Goal: Transaction & Acquisition: Purchase product/service

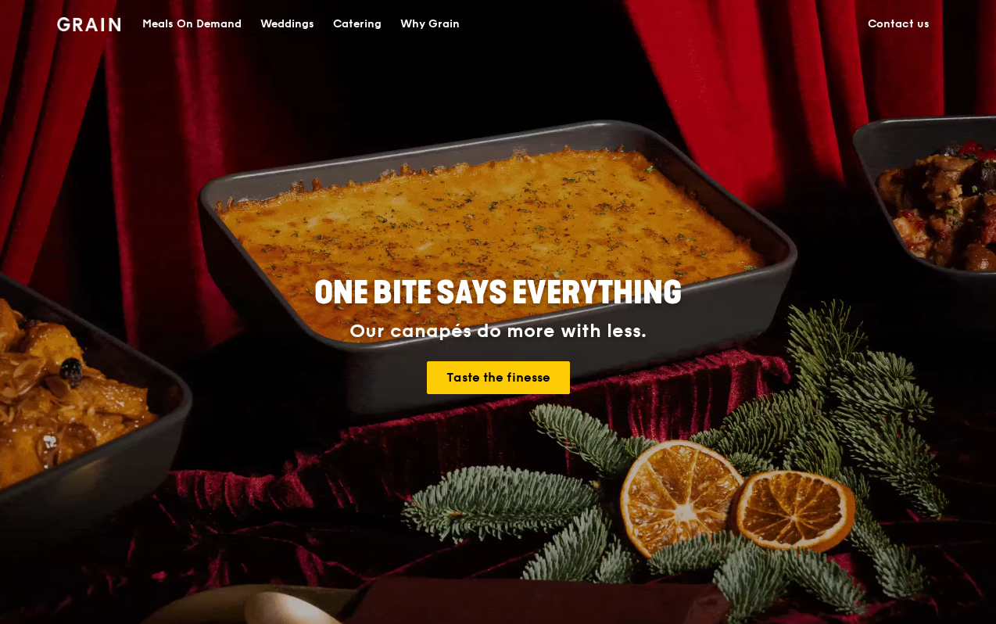
click at [221, 20] on div "Meals On Demand" at bounding box center [191, 24] width 99 height 47
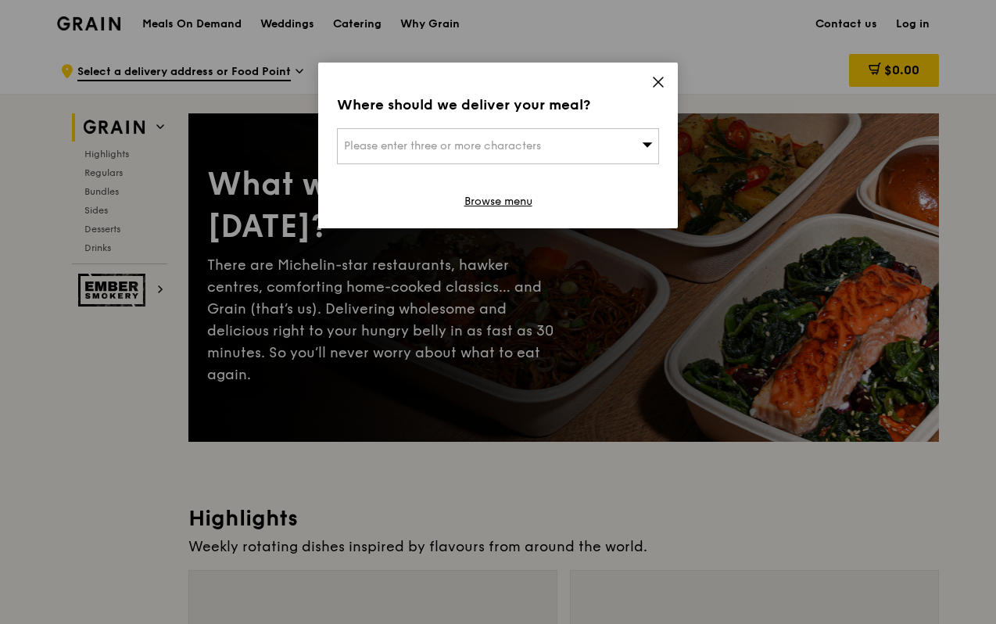
click at [628, 152] on div "Please enter three or more characters" at bounding box center [498, 146] width 322 height 36
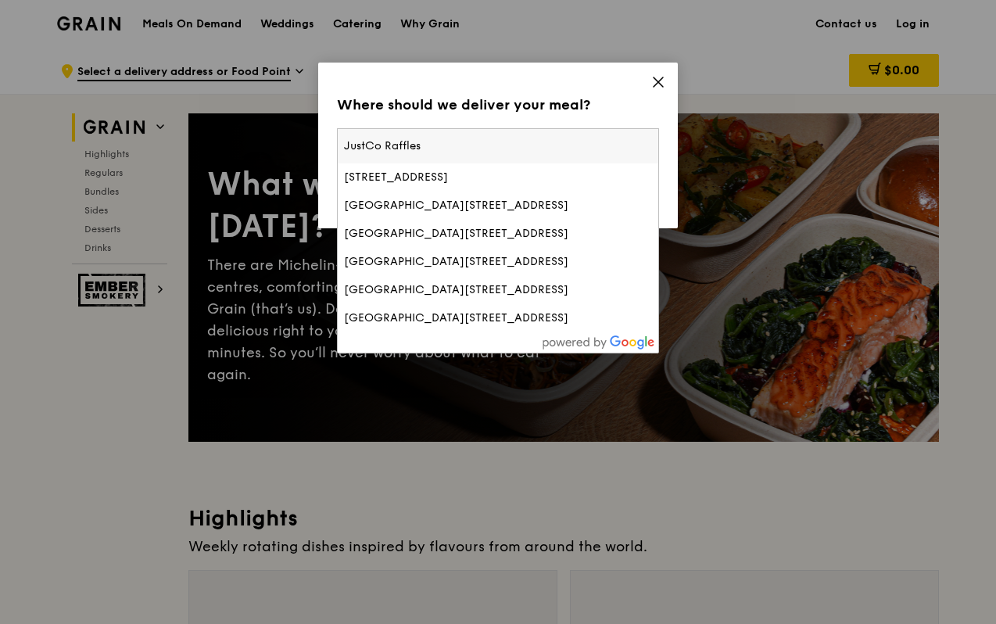
type input "JustCo Raffles"
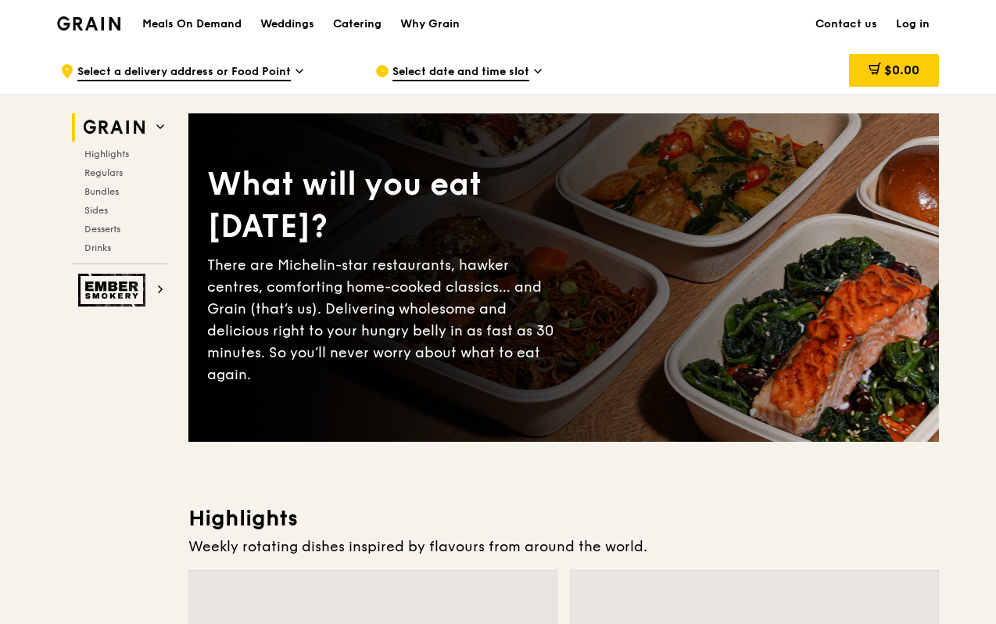
click at [240, 74] on span "Select a delivery address or Food Point" at bounding box center [183, 72] width 213 height 17
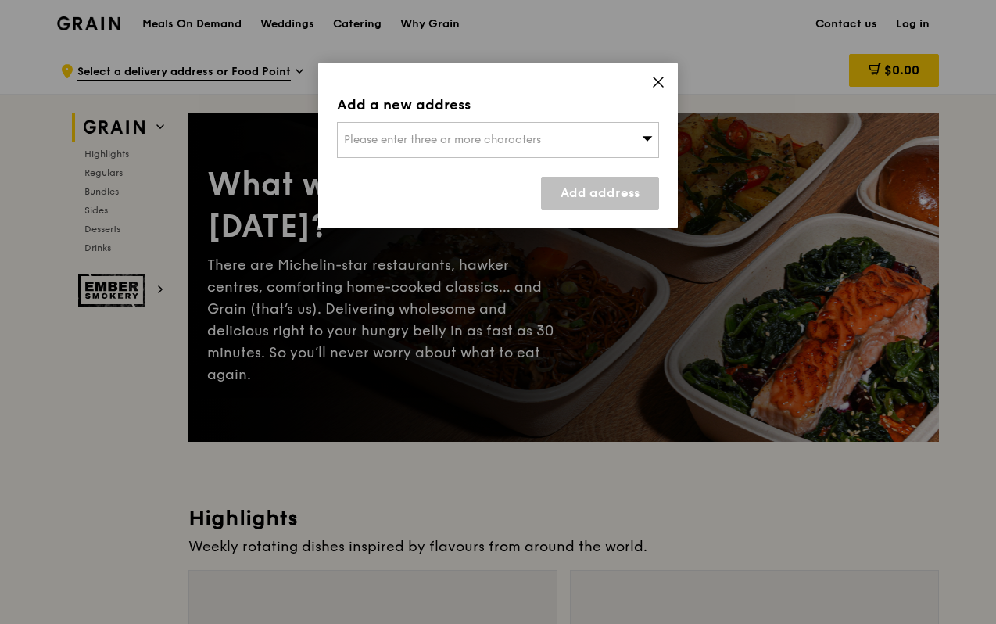
click at [492, 151] on div "Please enter three or more characters" at bounding box center [498, 140] width 322 height 36
click at [510, 107] on div "Add a new address" at bounding box center [498, 105] width 322 height 22
click at [518, 137] on span "Please enter three or more characters" at bounding box center [442, 139] width 197 height 13
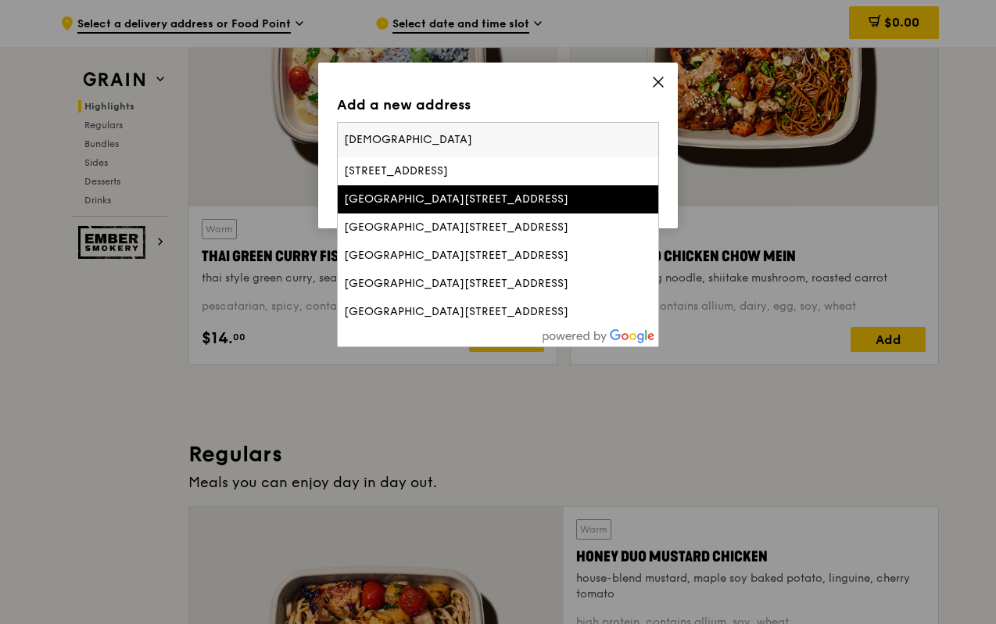
scroll to position [625, 0]
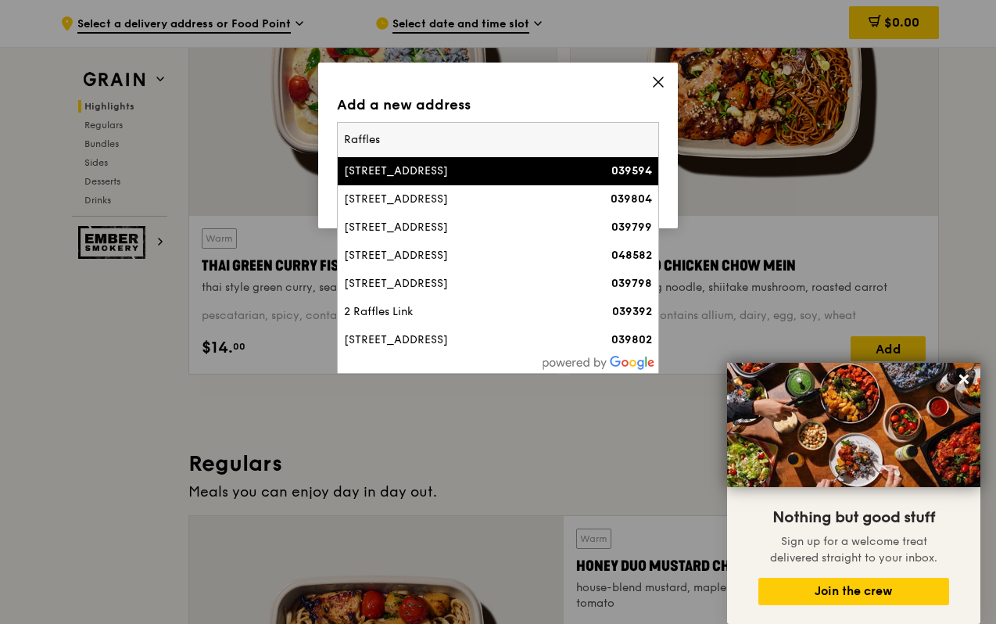
type input "Raffles"
click at [493, 174] on div "[STREET_ADDRESS]" at bounding box center [459, 171] width 231 height 16
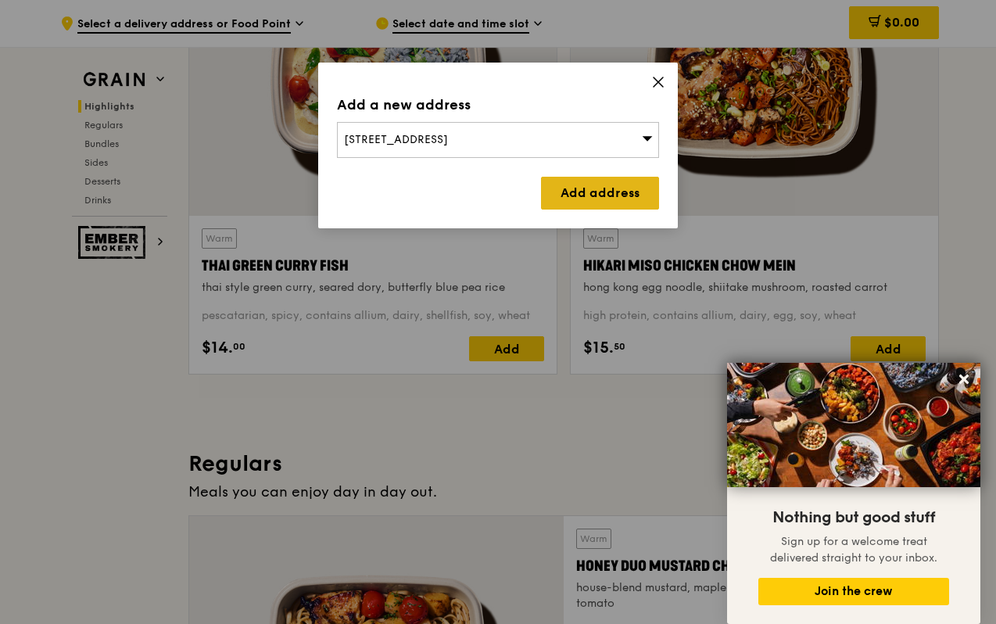
click at [575, 186] on link "Add address" at bounding box center [600, 193] width 118 height 33
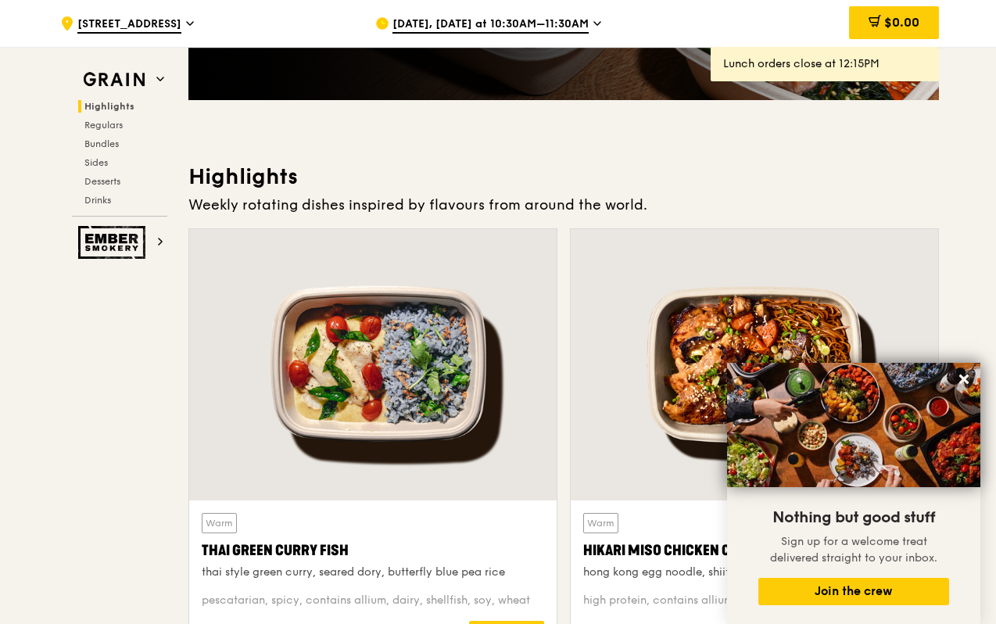
scroll to position [209, 0]
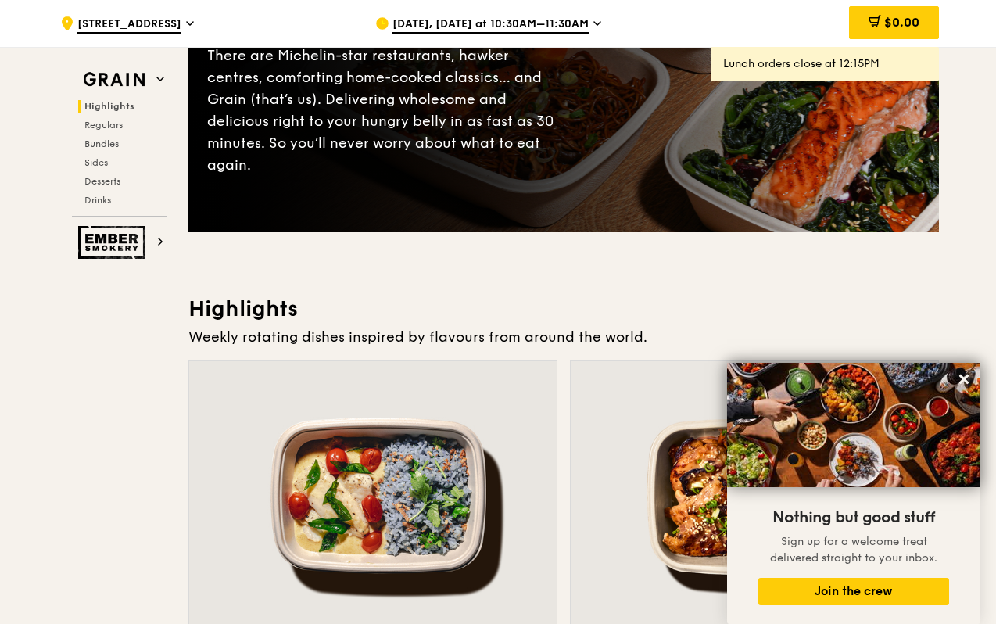
click at [541, 20] on span "[DATE], [DATE] at 10:30AM–11:30AM" at bounding box center [490, 24] width 196 height 17
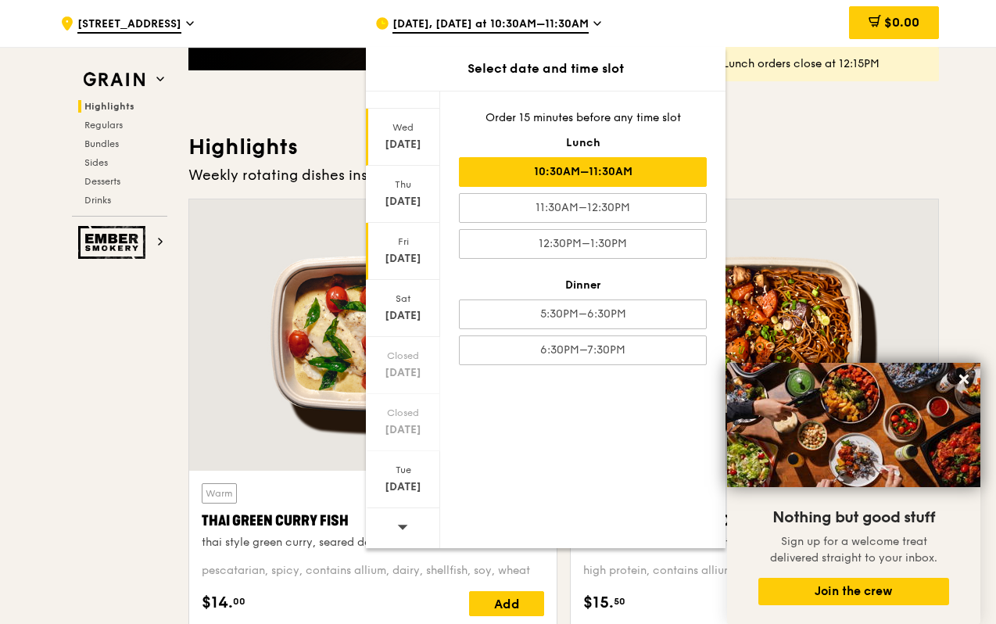
scroll to position [417, 0]
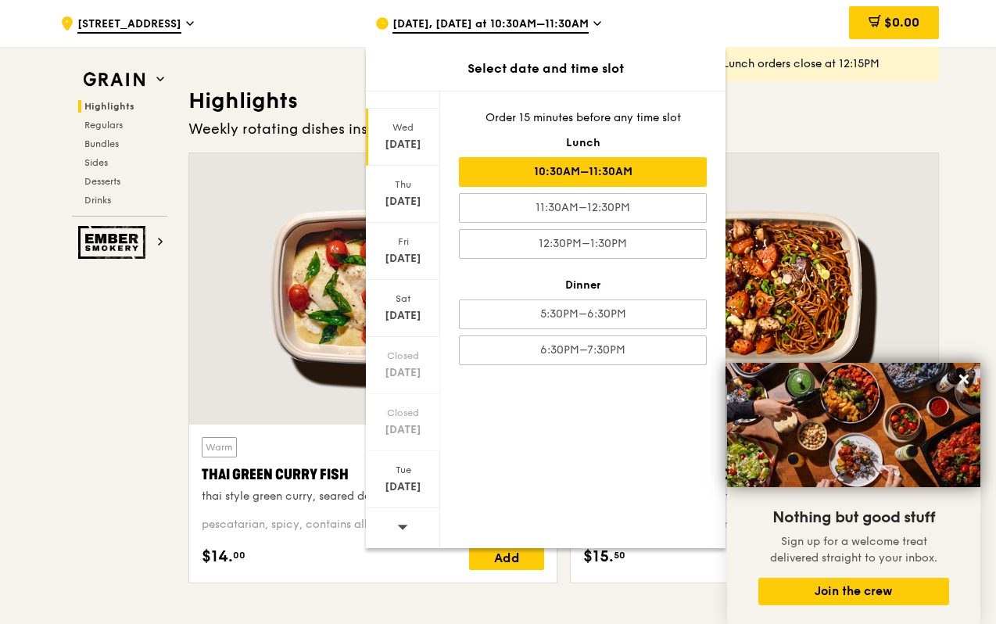
click at [406, 528] on icon at bounding box center [402, 527] width 11 height 12
click at [398, 197] on div "[DATE]" at bounding box center [403, 202] width 70 height 16
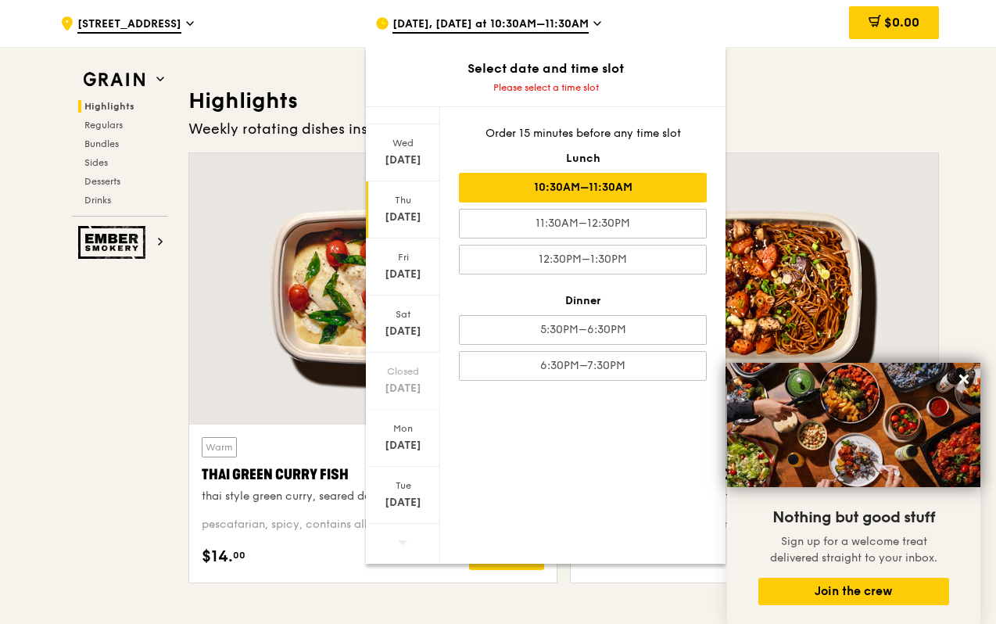
click at [573, 195] on div "10:30AM–11:30AM" at bounding box center [583, 188] width 248 height 30
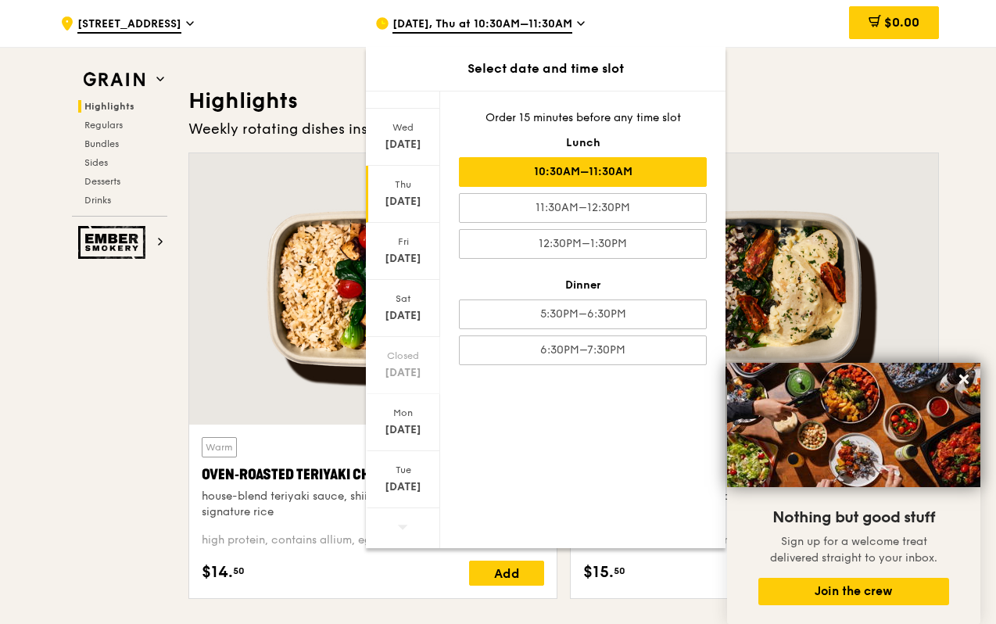
click at [791, 109] on h3 "Highlights" at bounding box center [563, 101] width 750 height 28
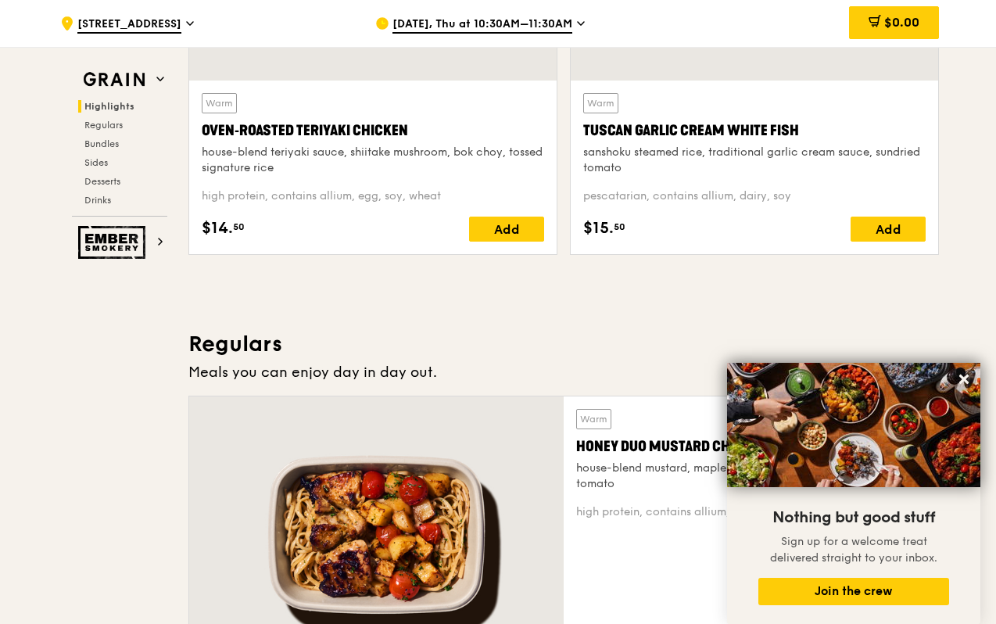
scroll to position [834, 0]
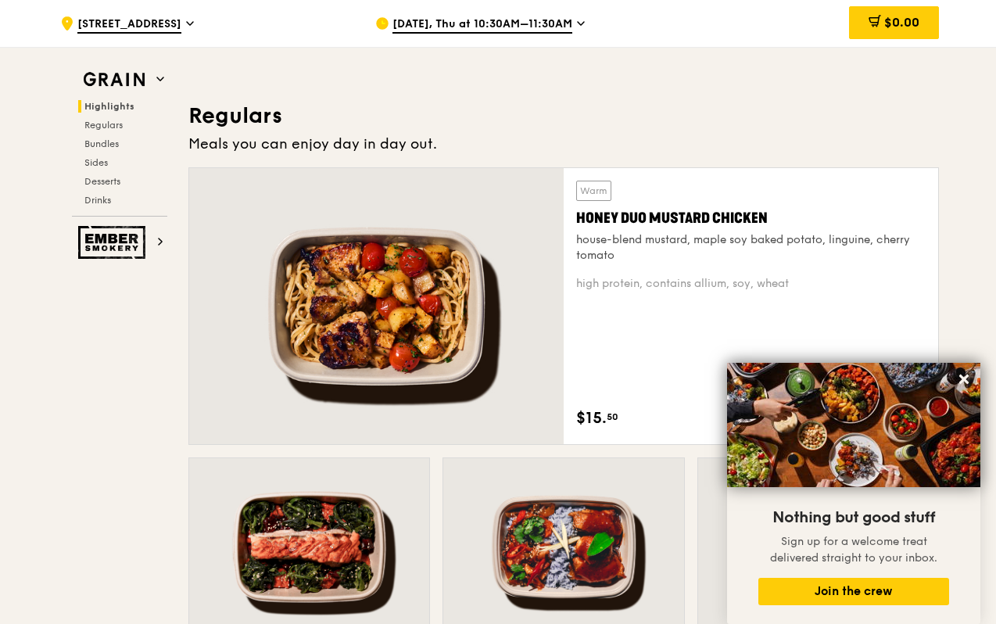
scroll to position [1042, 0]
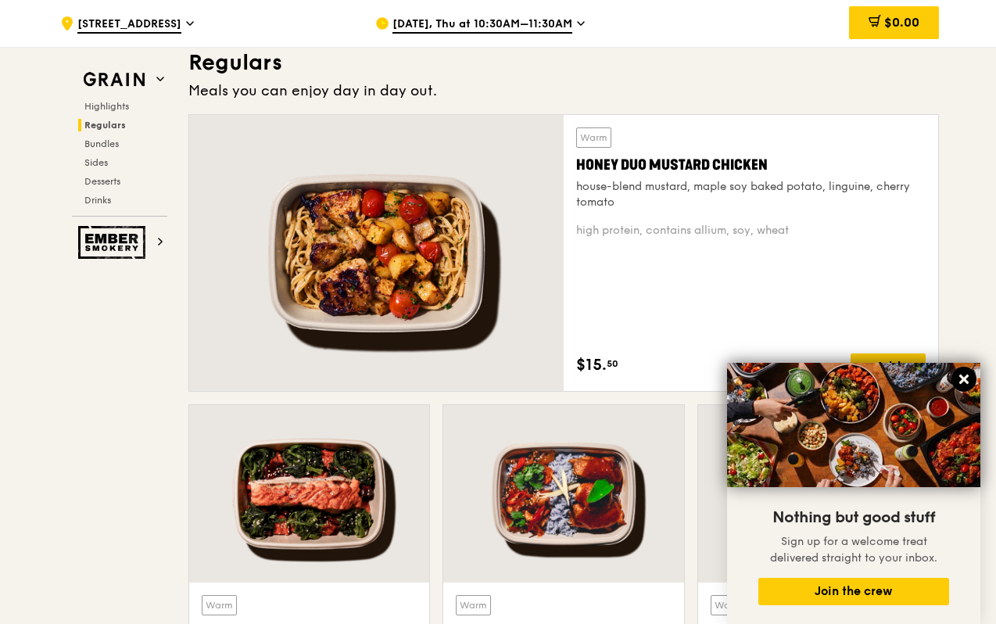
click at [963, 375] on icon at bounding box center [964, 379] width 14 height 14
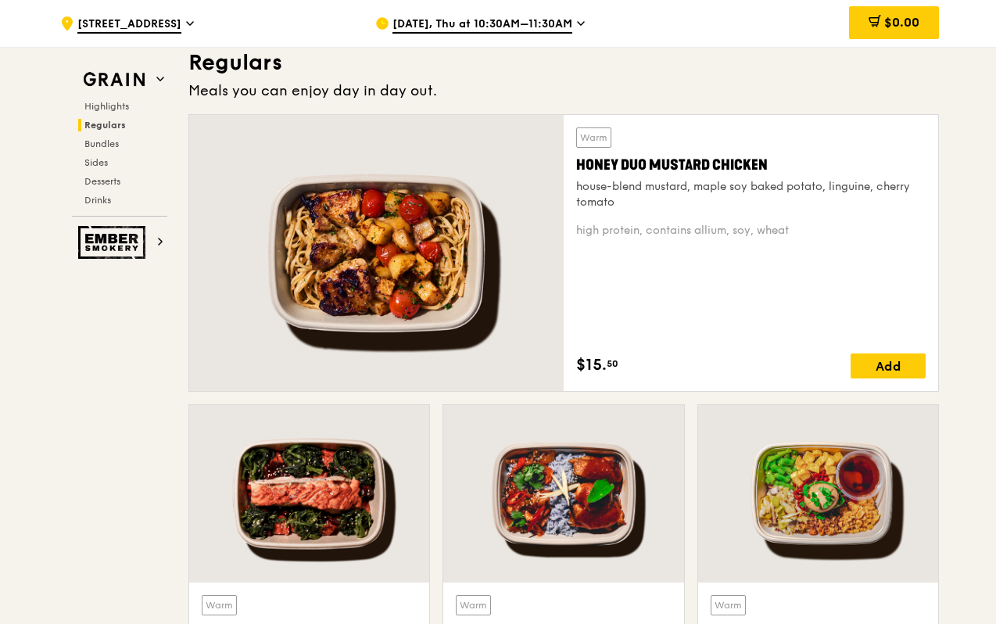
click at [560, 48] on h3 "Regulars" at bounding box center [563, 62] width 750 height 28
